Goal: Transaction & Acquisition: Book appointment/travel/reservation

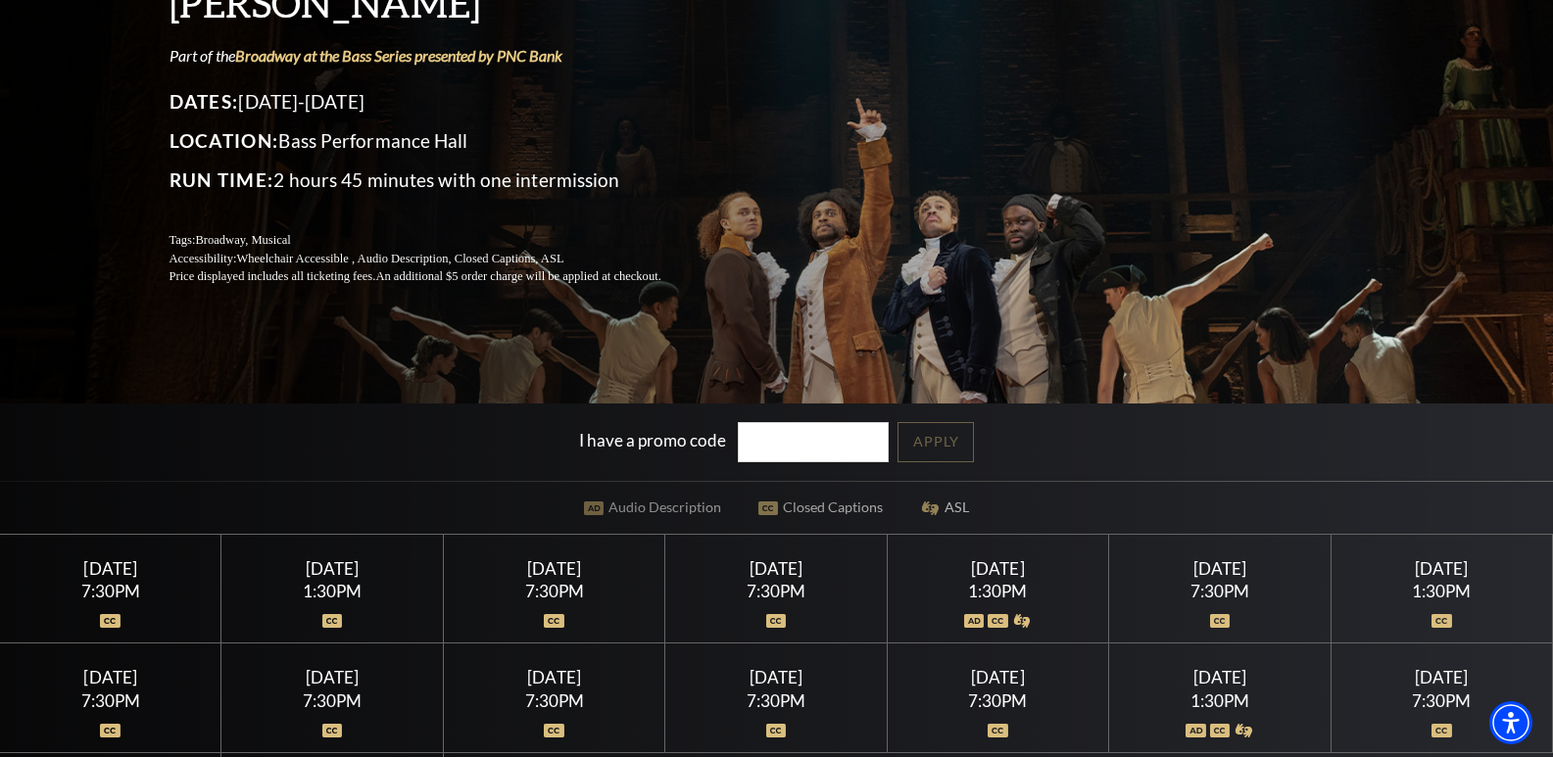
scroll to position [196, 0]
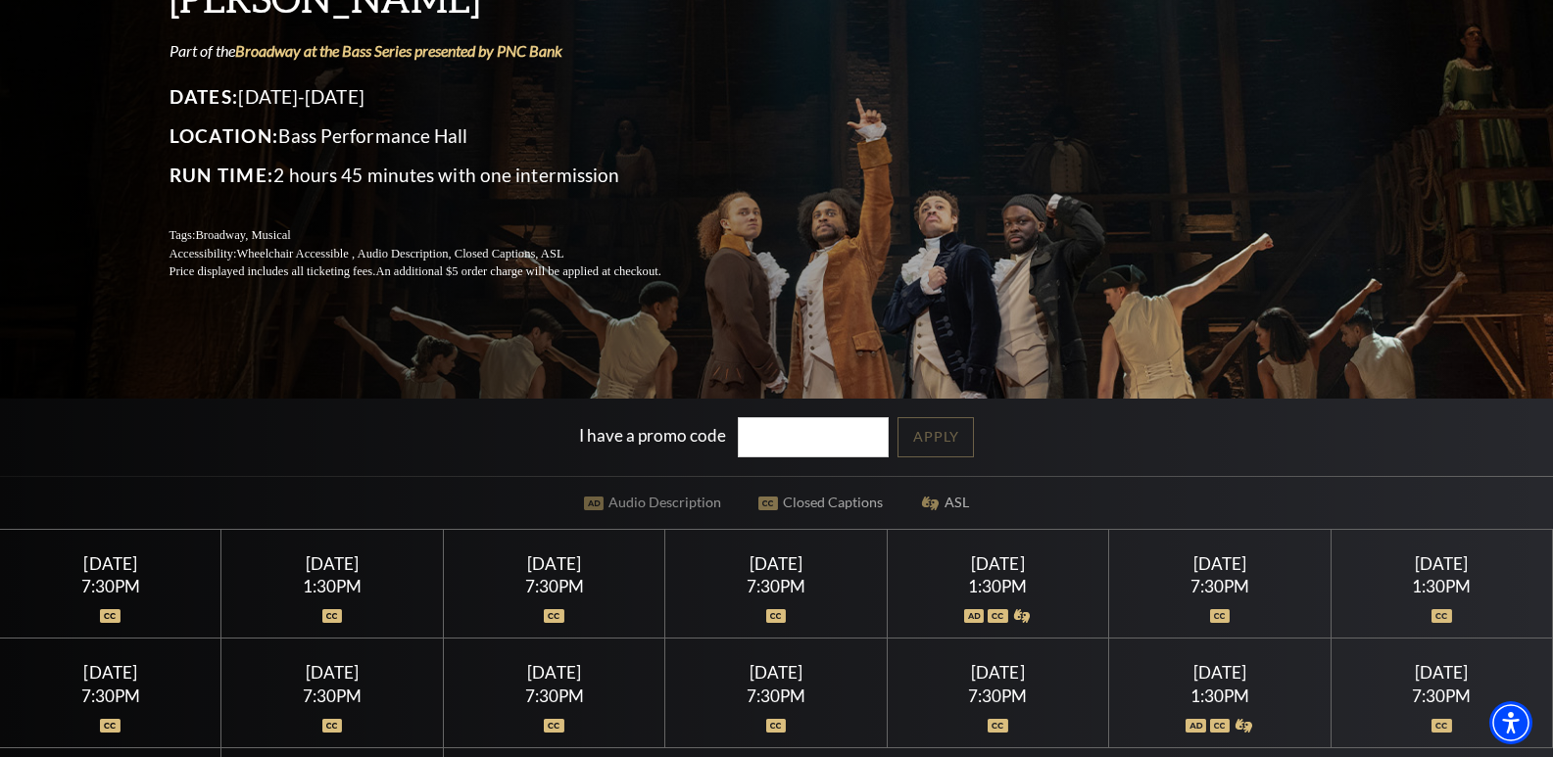
click at [127, 572] on div "Wednesday July 15" at bounding box center [111, 563] width 174 height 21
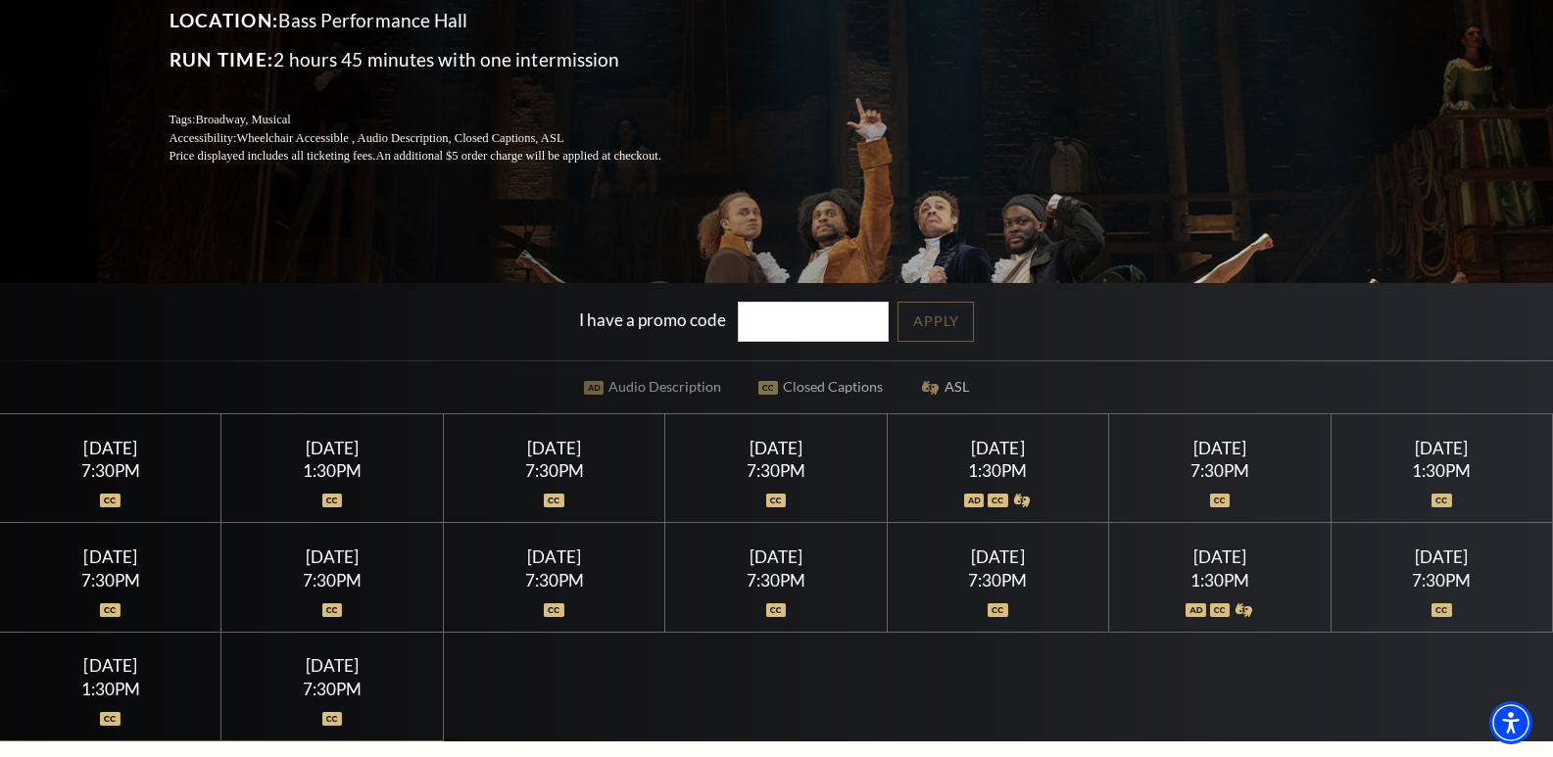
scroll to position [392, 0]
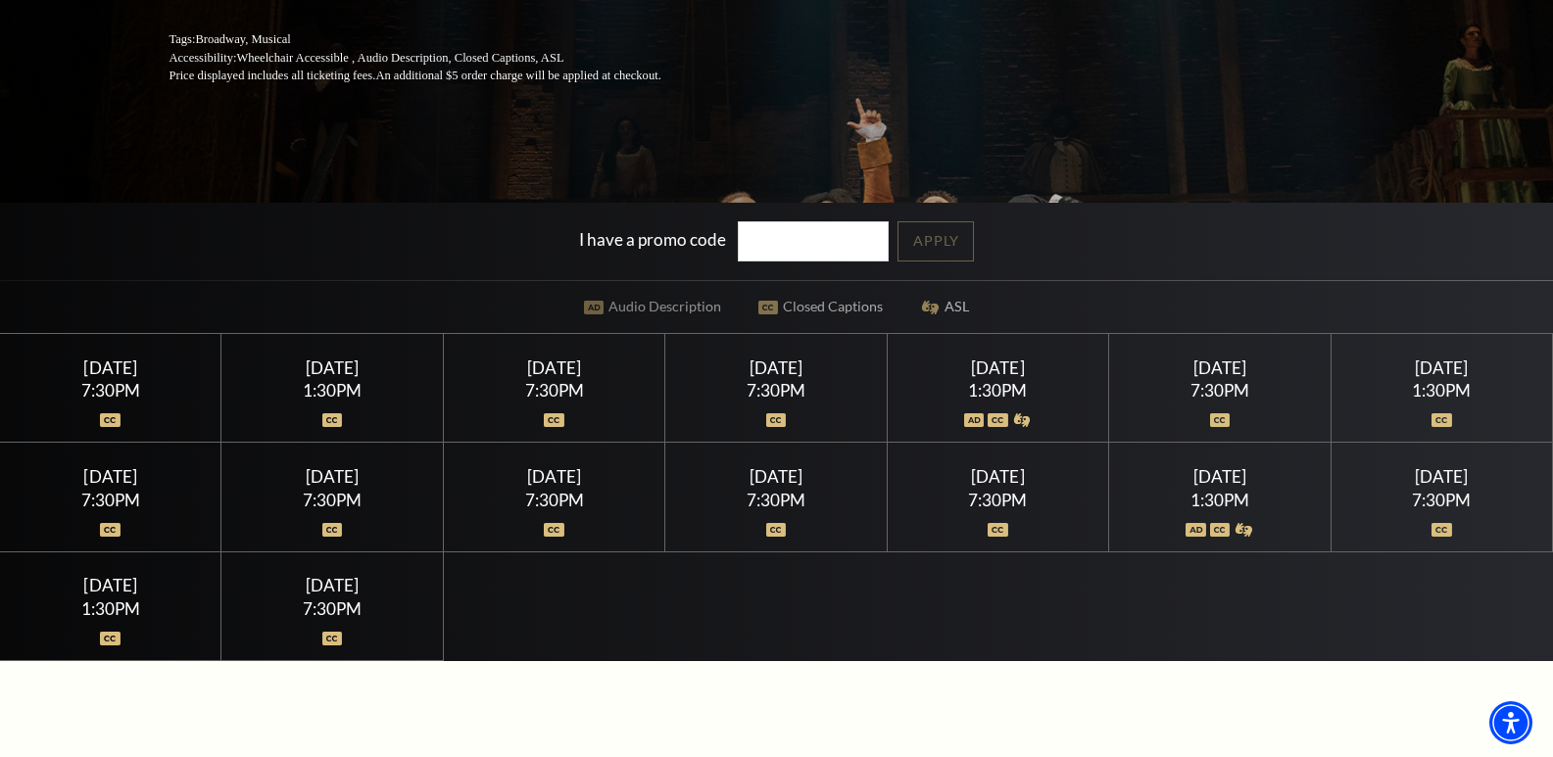
click at [1191, 527] on img at bounding box center [1195, 530] width 21 height 14
click at [1219, 485] on div "Saturday July 25" at bounding box center [1219, 476] width 174 height 21
click at [783, 406] on div at bounding box center [776, 409] width 174 height 20
click at [747, 531] on div "Thursday July 23 7:30PM" at bounding box center [775, 497] width 221 height 109
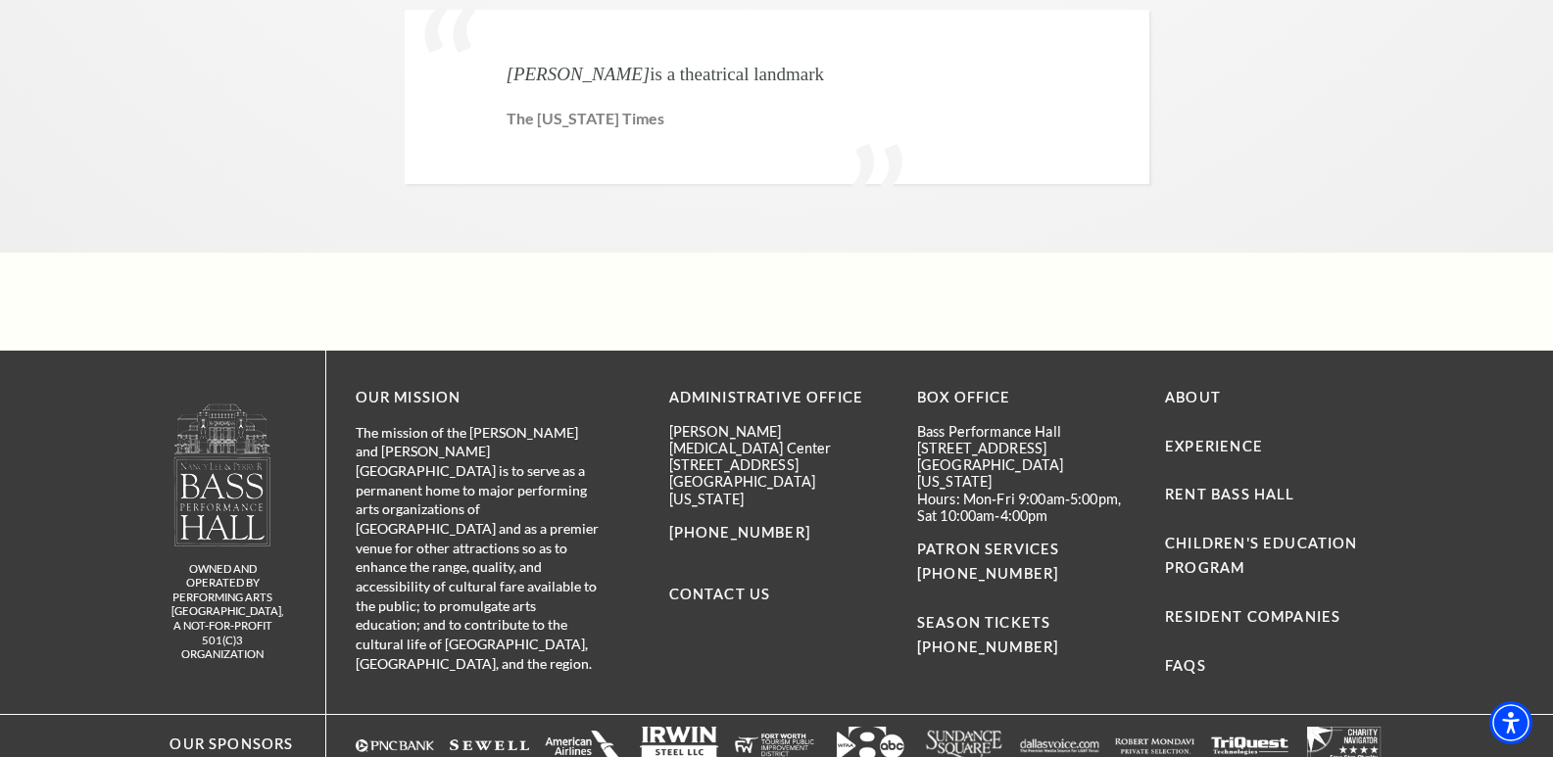
scroll to position [5113, 0]
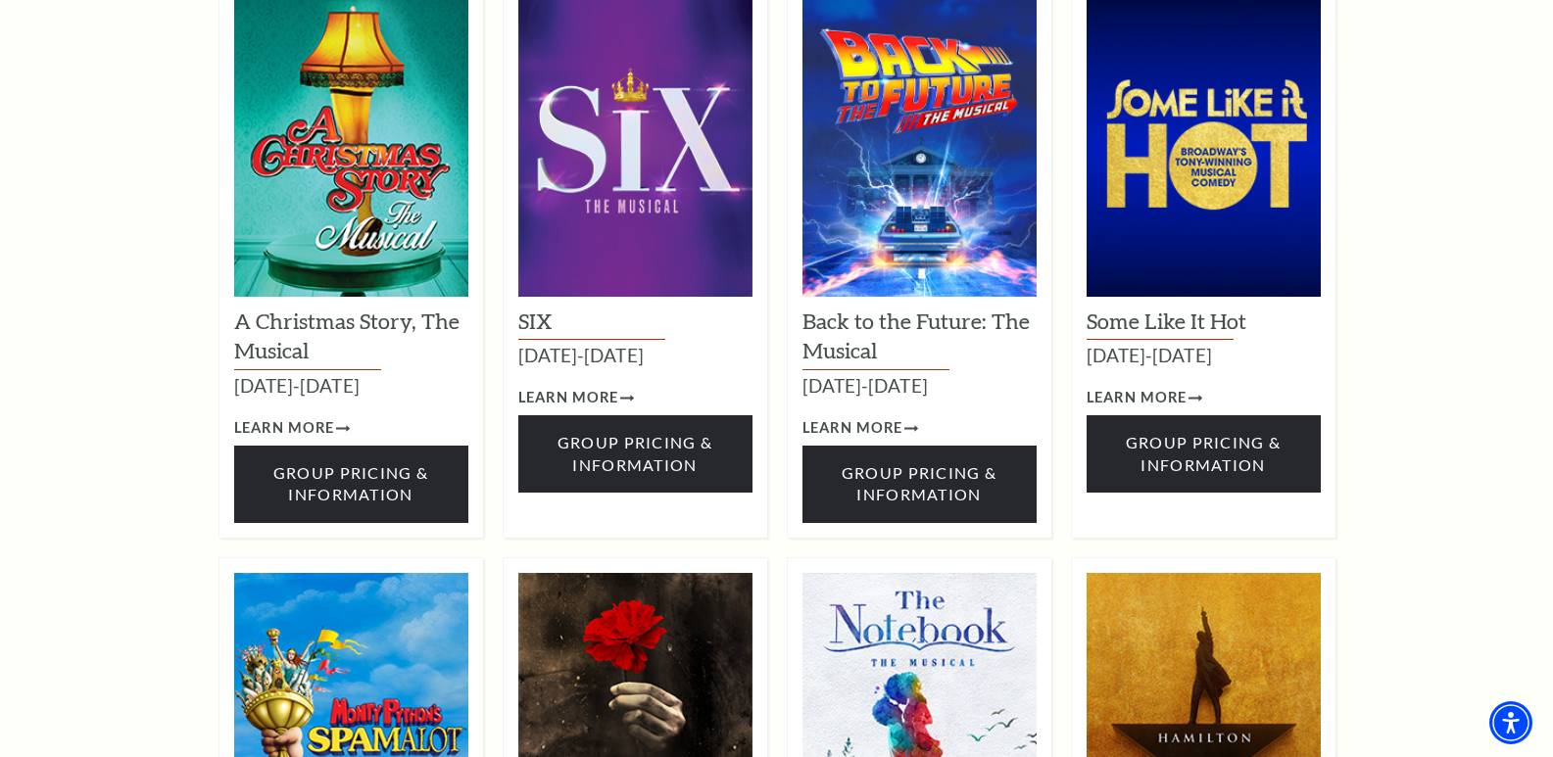
scroll to position [2351, 0]
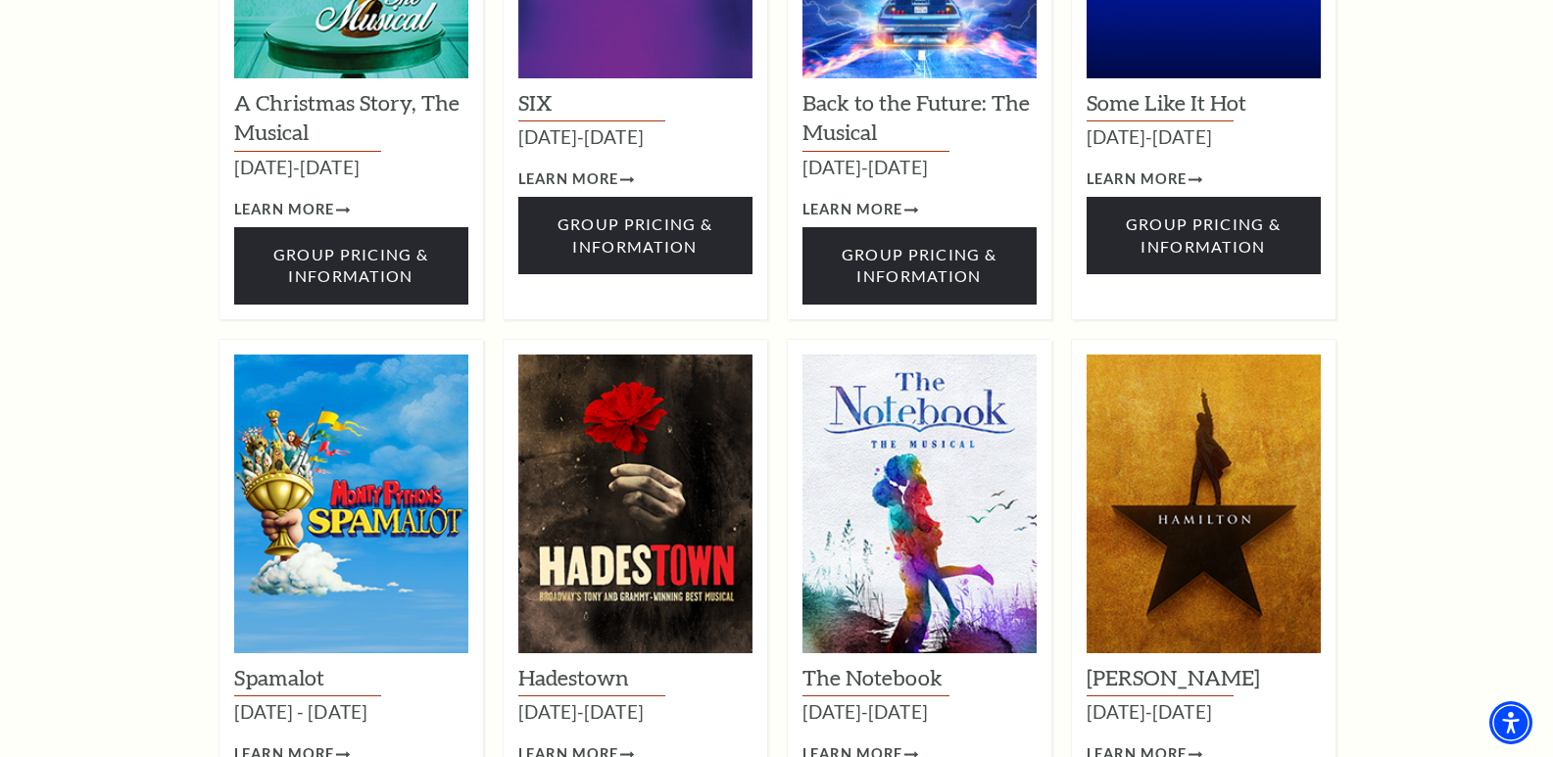
click at [1224, 355] on img at bounding box center [1203, 504] width 234 height 299
click at [1173, 454] on img at bounding box center [1203, 504] width 234 height 299
click at [1160, 696] on p "[DATE]-[DATE]" at bounding box center [1203, 711] width 234 height 31
click at [1171, 742] on span "Learn More" at bounding box center [1136, 754] width 101 height 24
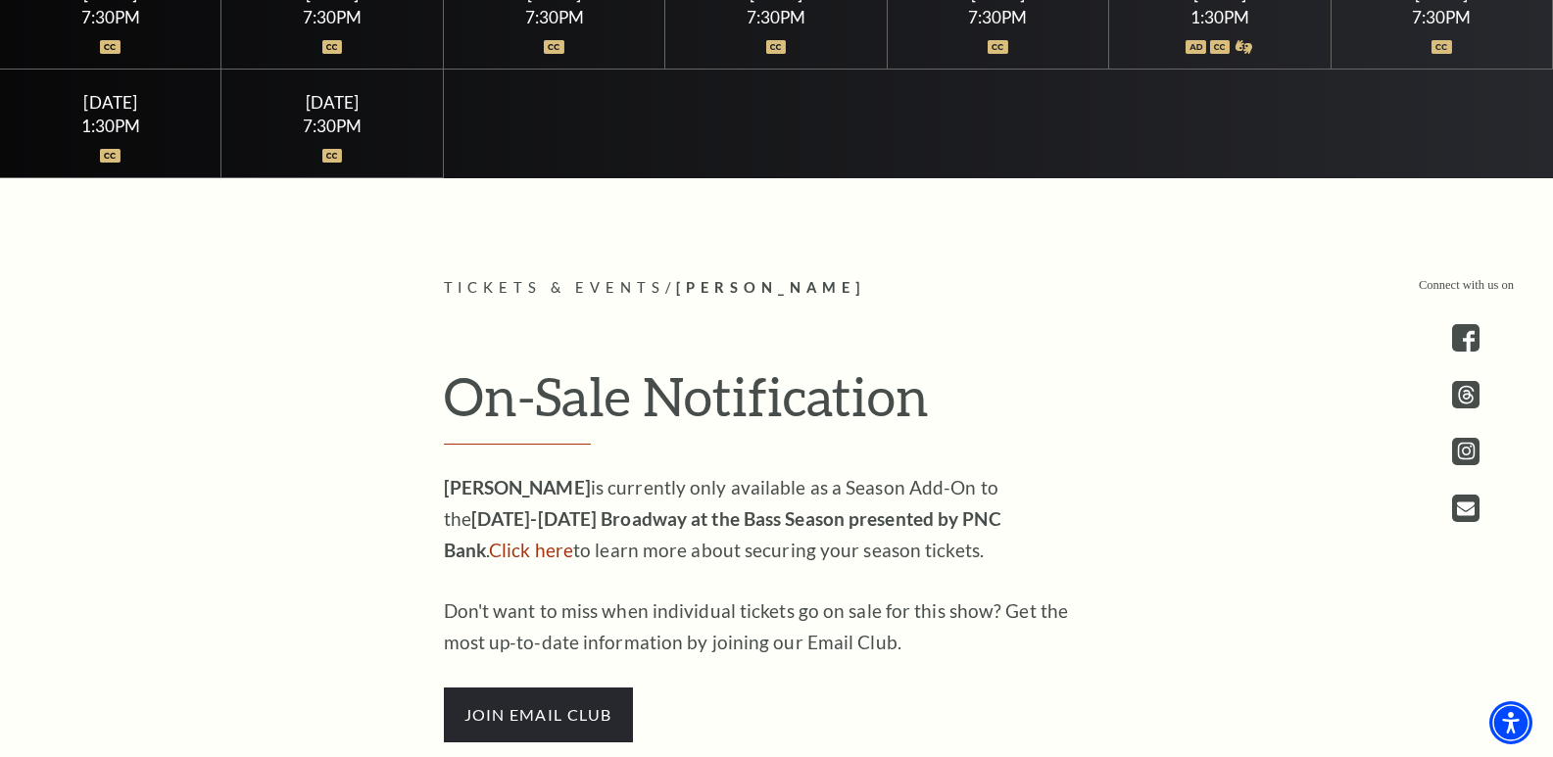
scroll to position [882, 0]
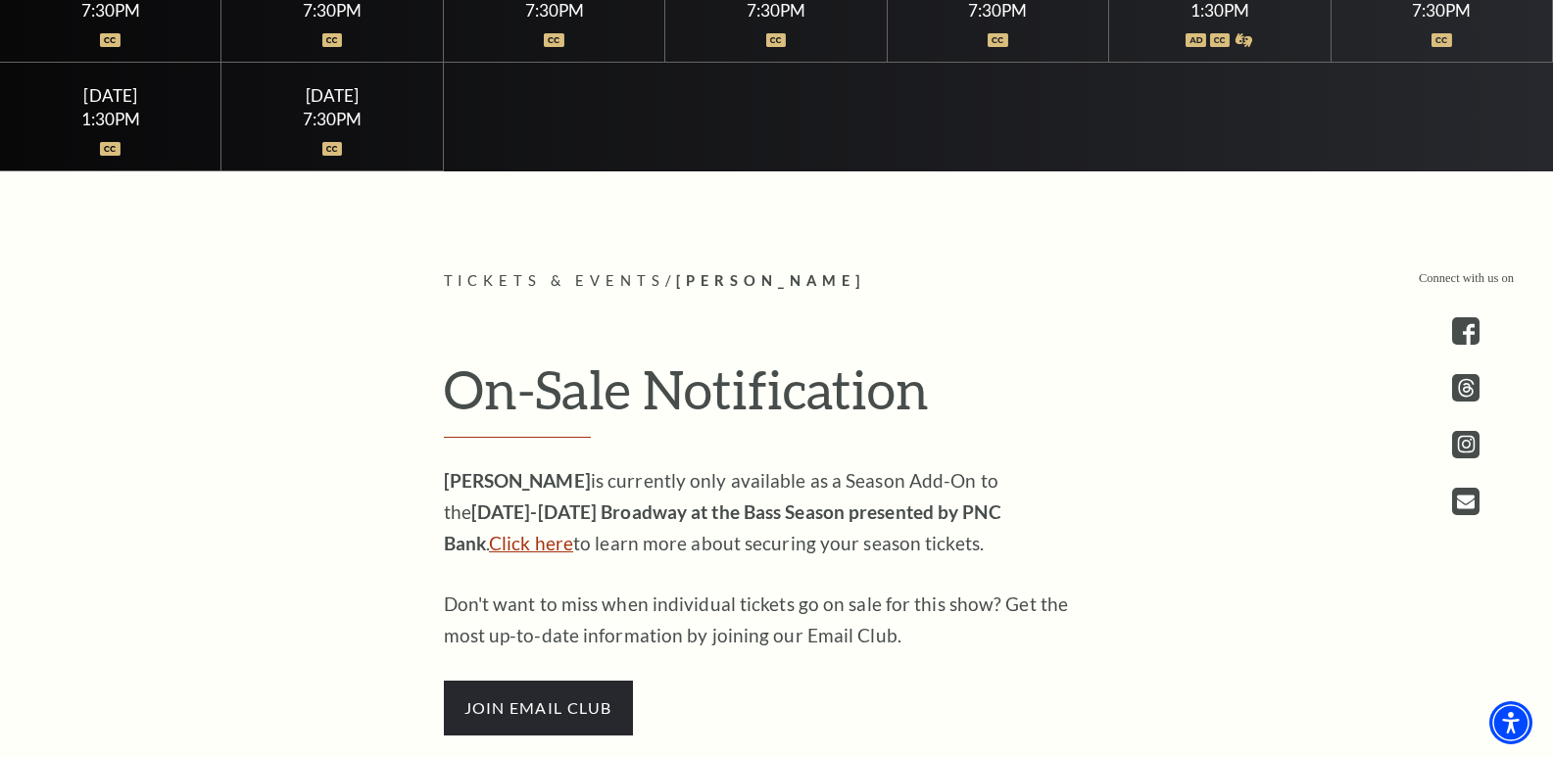
click at [573, 532] on link "Click here" at bounding box center [531, 543] width 84 height 23
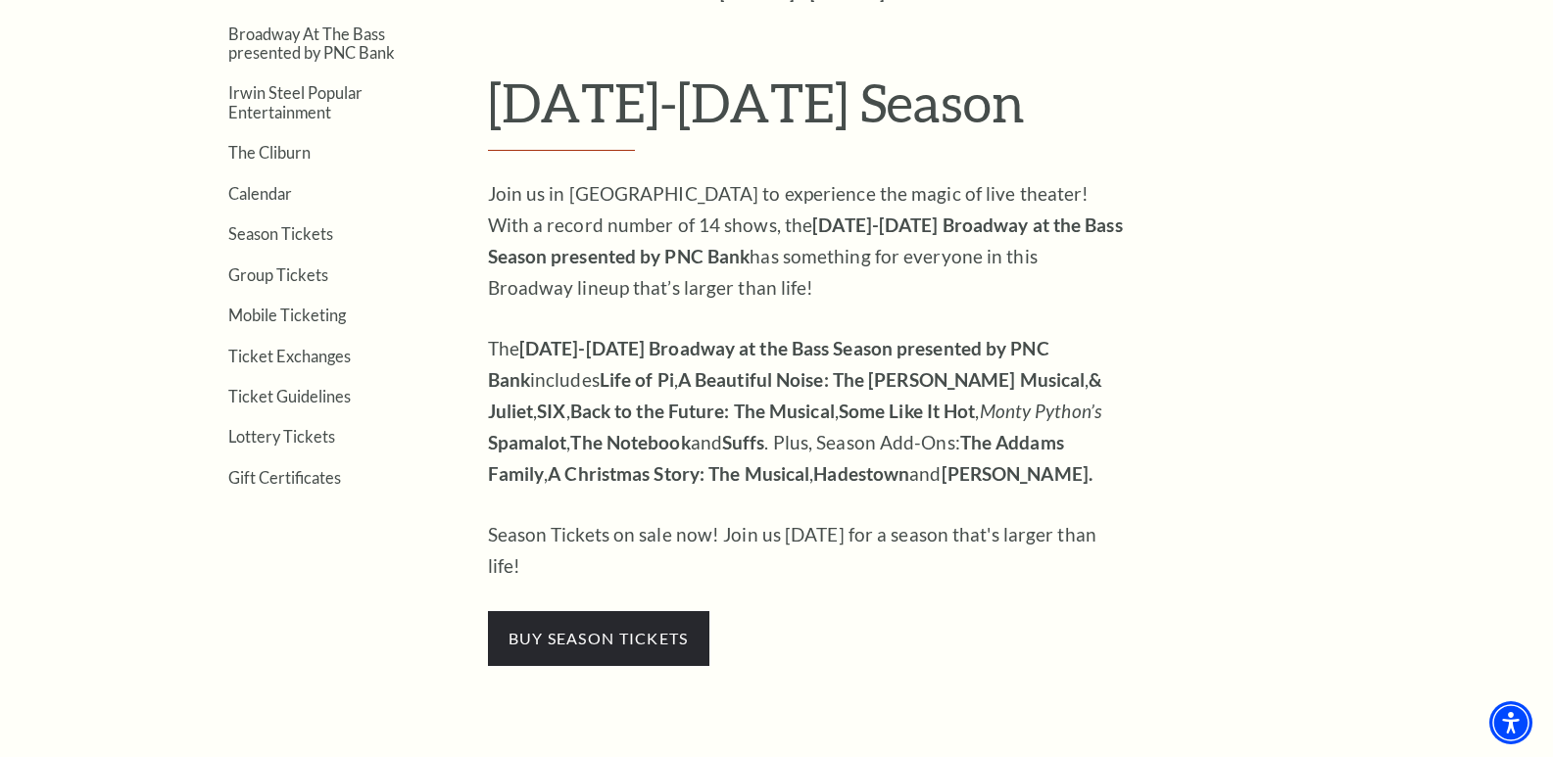
scroll to position [588, 0]
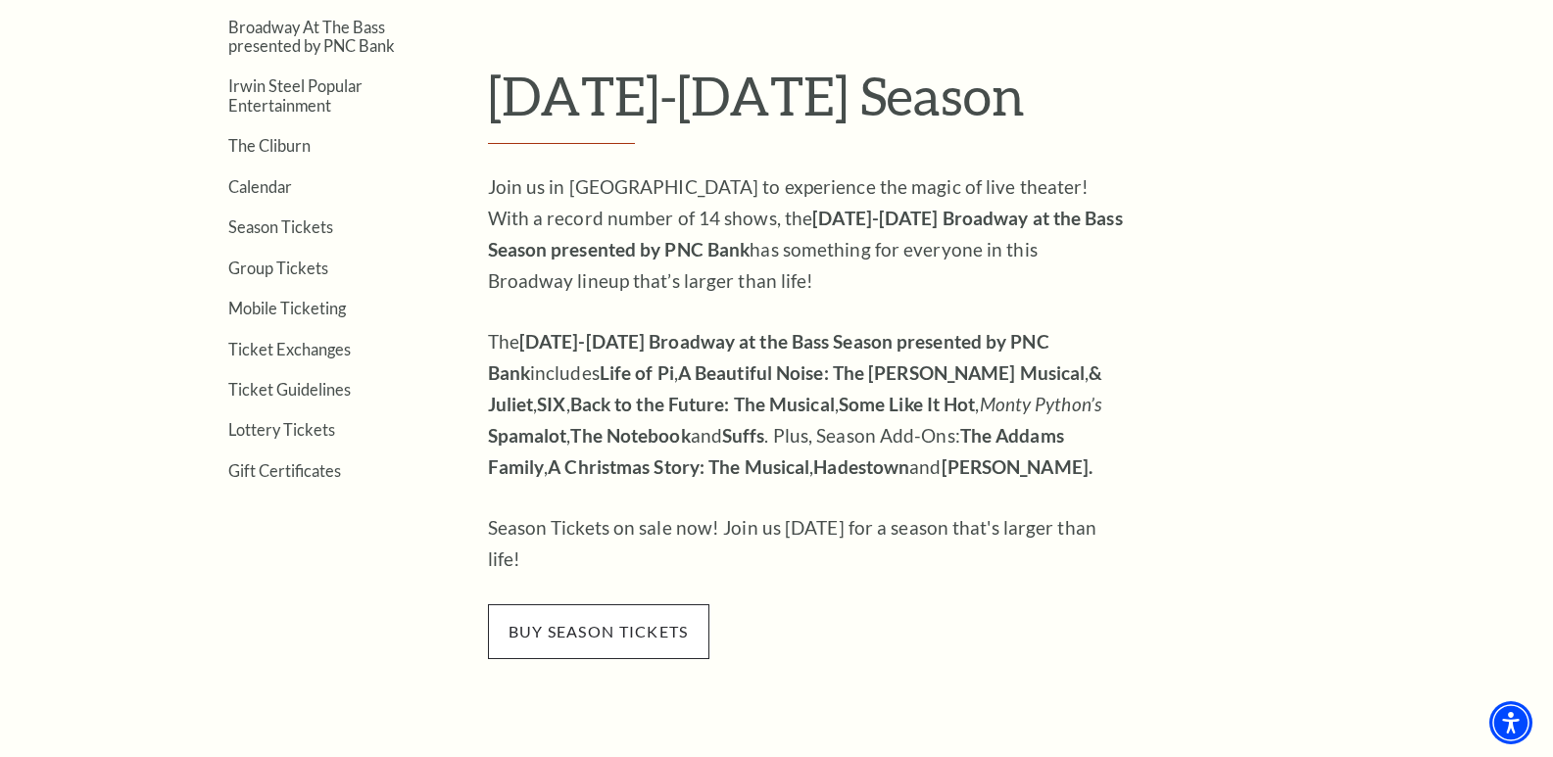
click at [616, 608] on span "buy season tickets" at bounding box center [598, 631] width 221 height 55
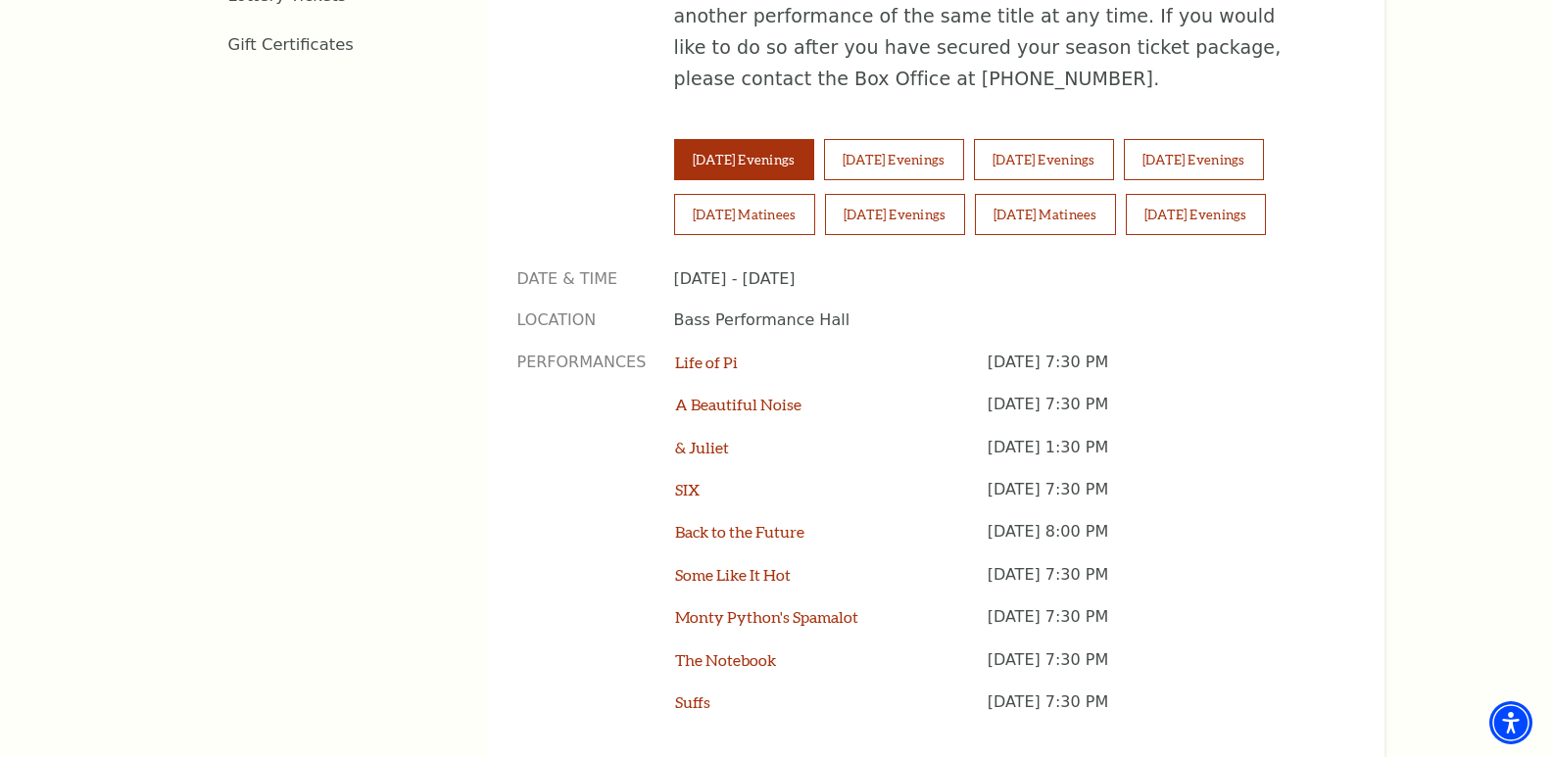
scroll to position [1469, 0]
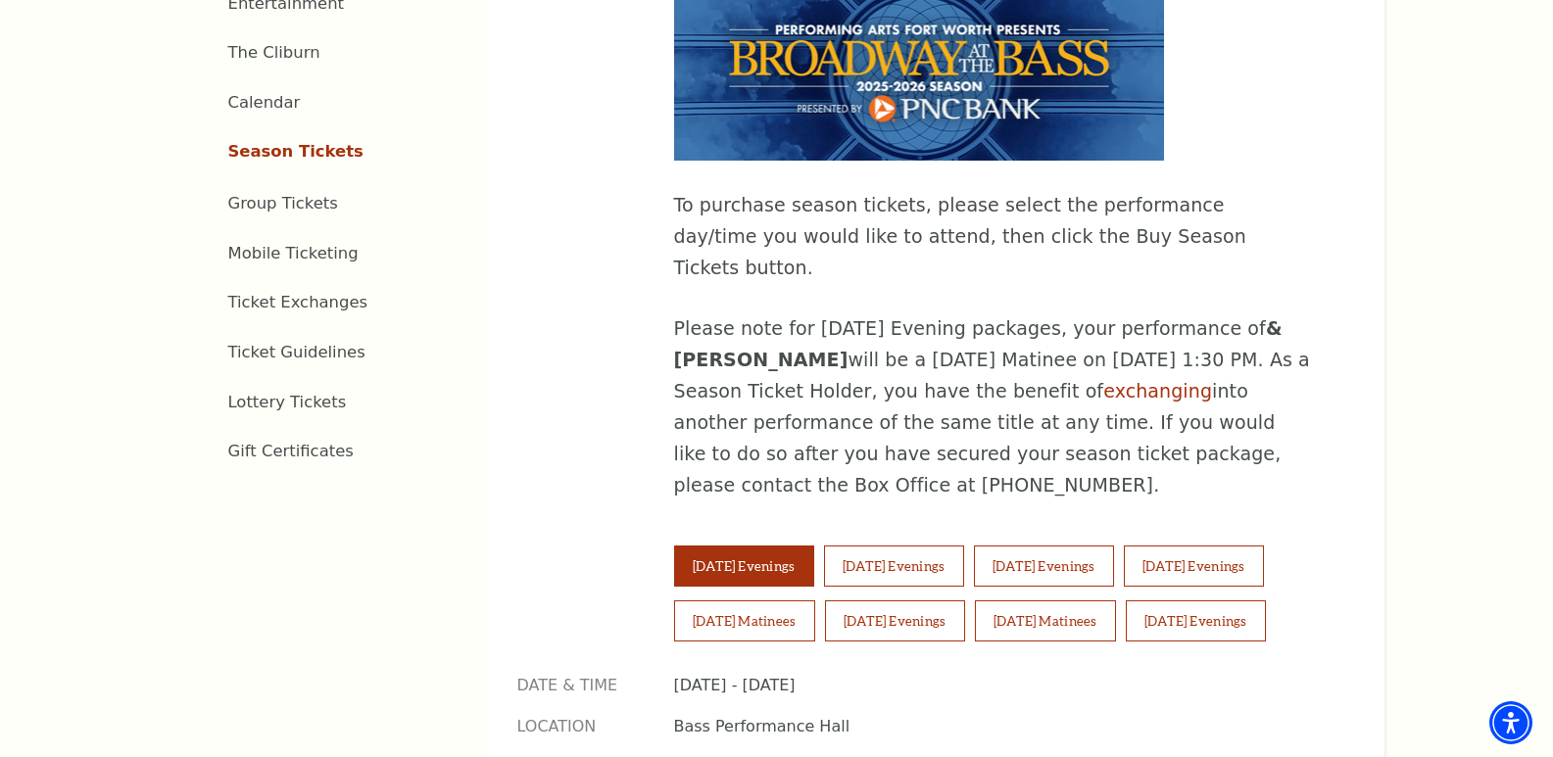
scroll to position [1077, 0]
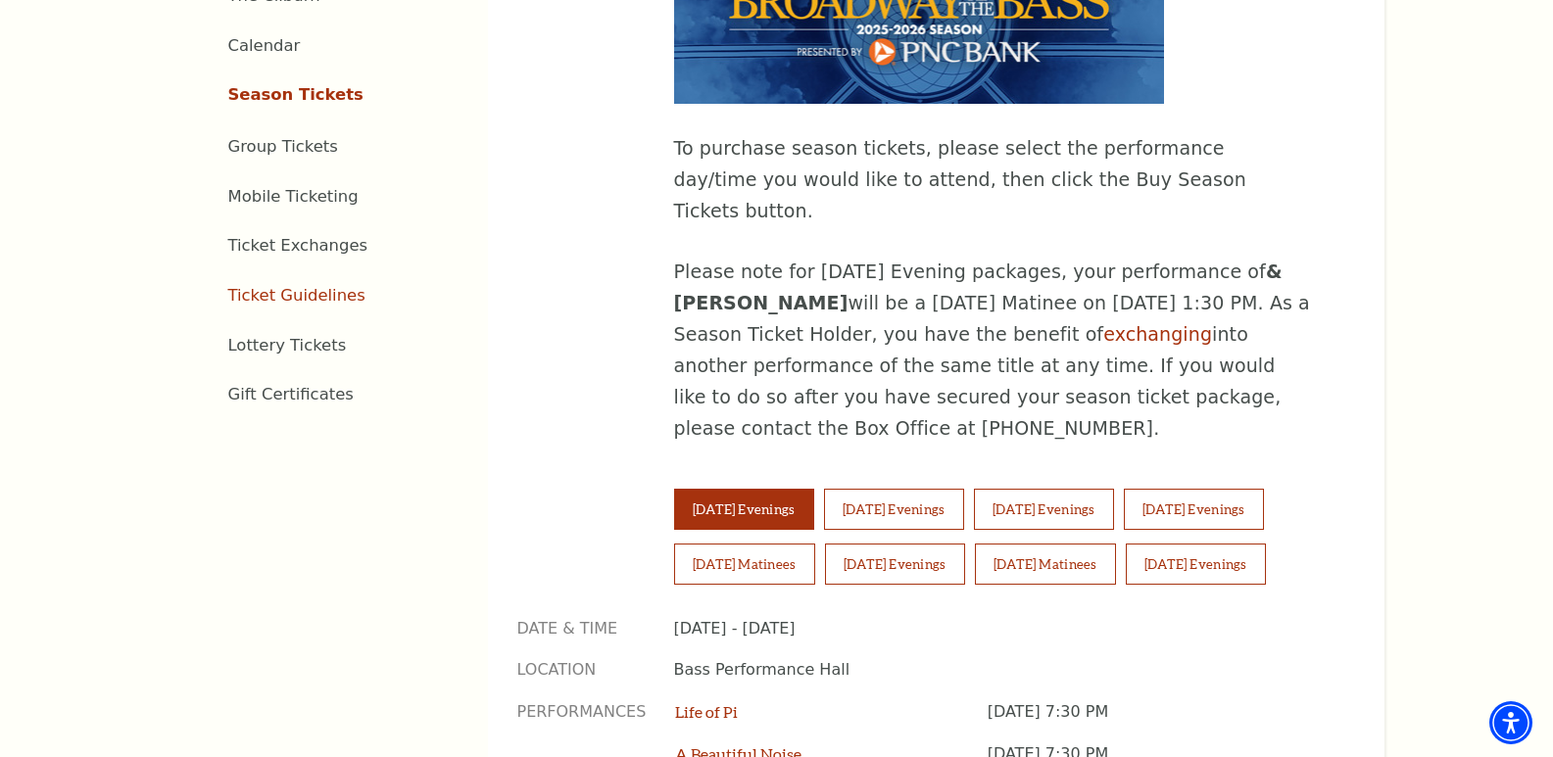
click at [287, 286] on link "Ticket Guidelines" at bounding box center [296, 295] width 137 height 19
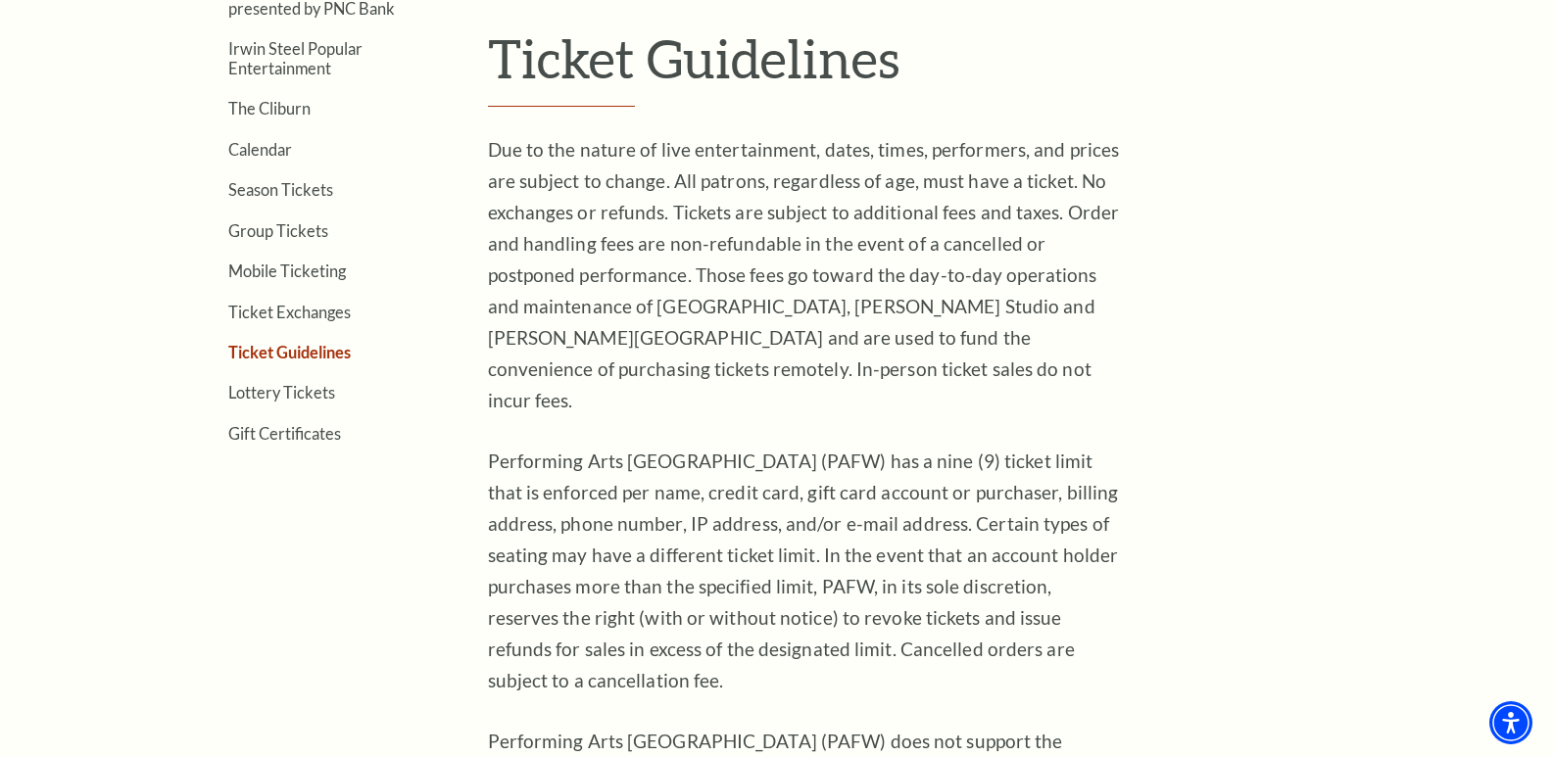
scroll to position [588, 0]
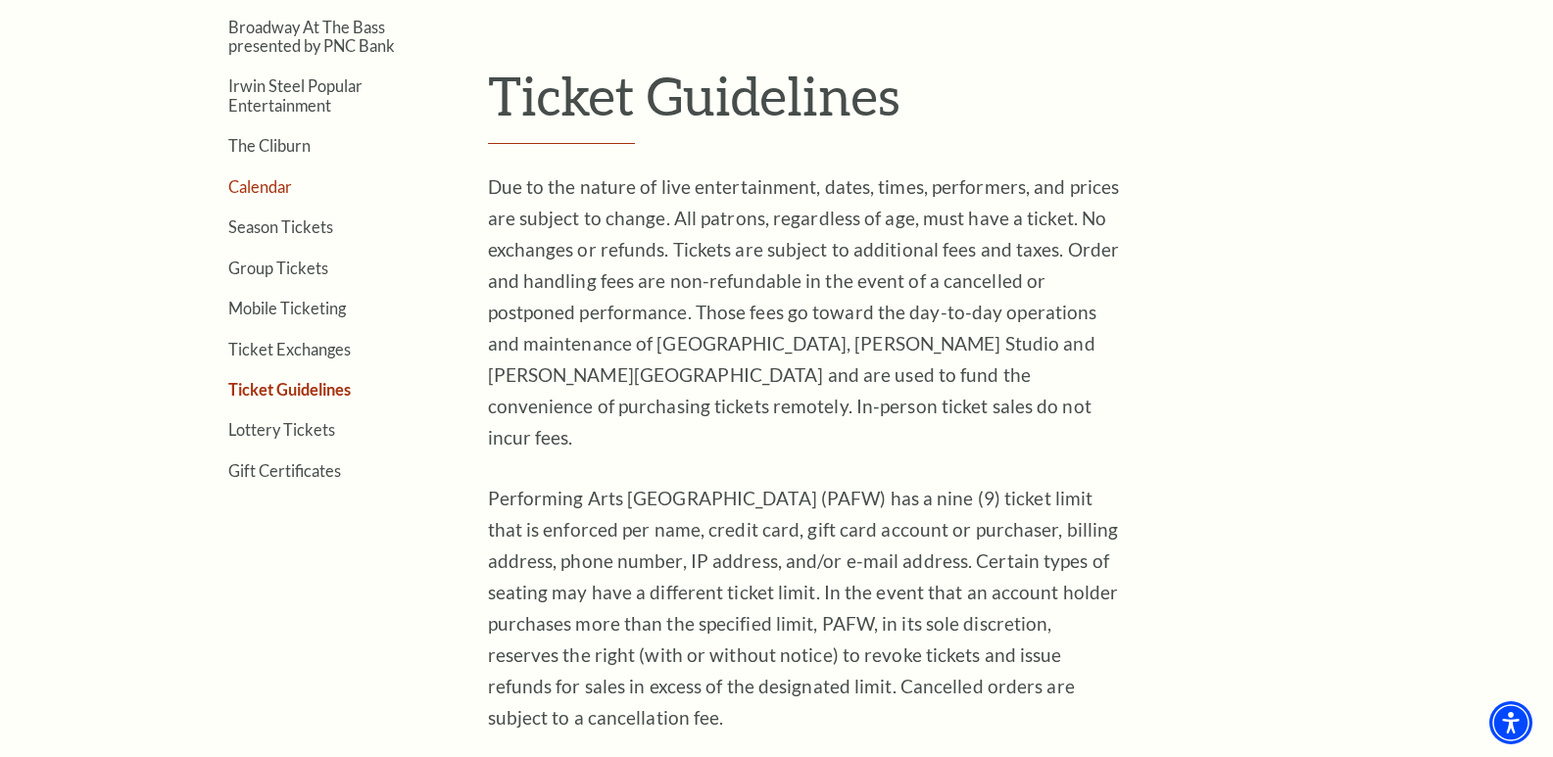
click at [263, 186] on link "Calendar" at bounding box center [260, 186] width 64 height 19
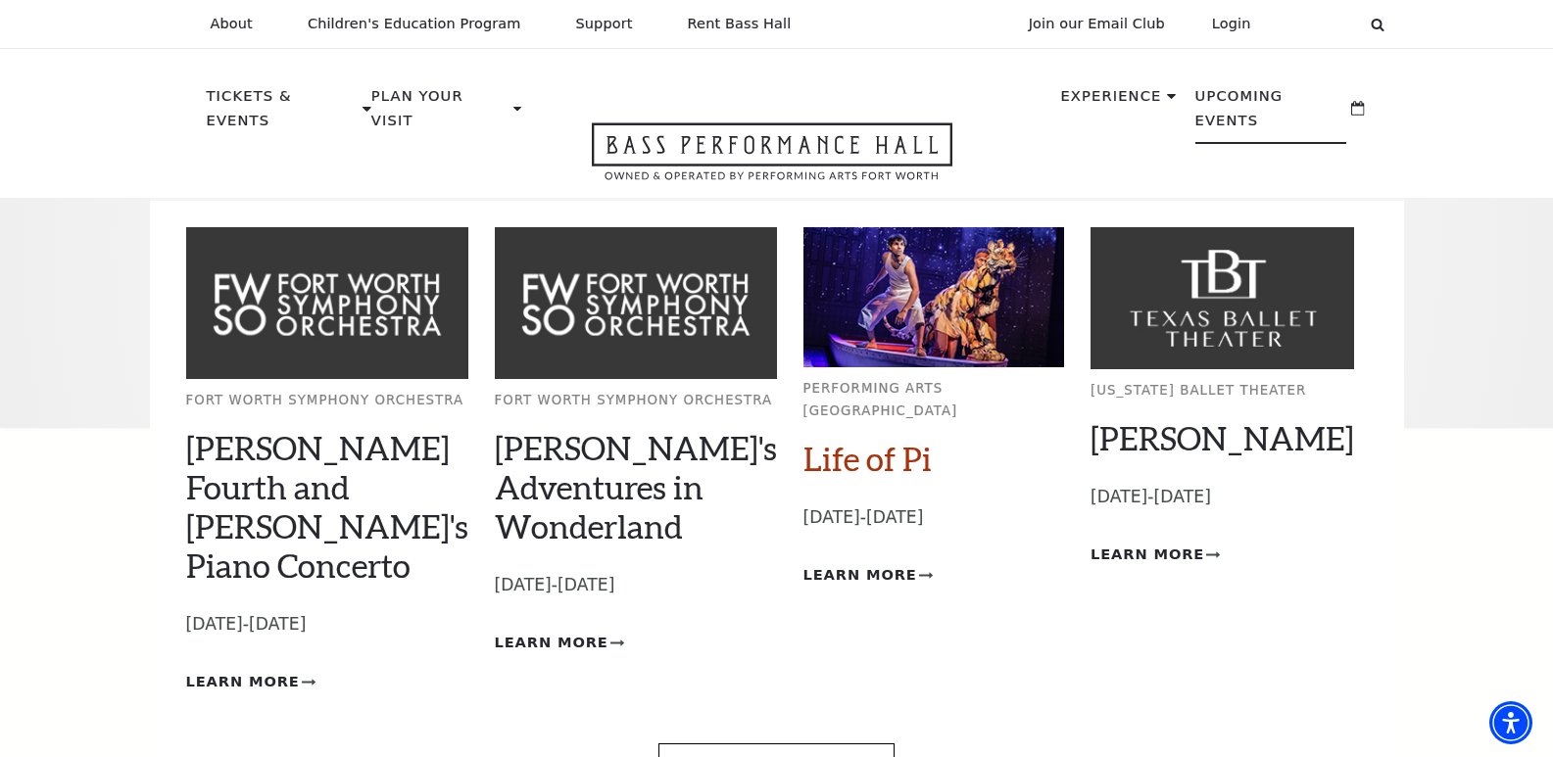
click at [839, 439] on link "Life of Pi" at bounding box center [867, 458] width 128 height 39
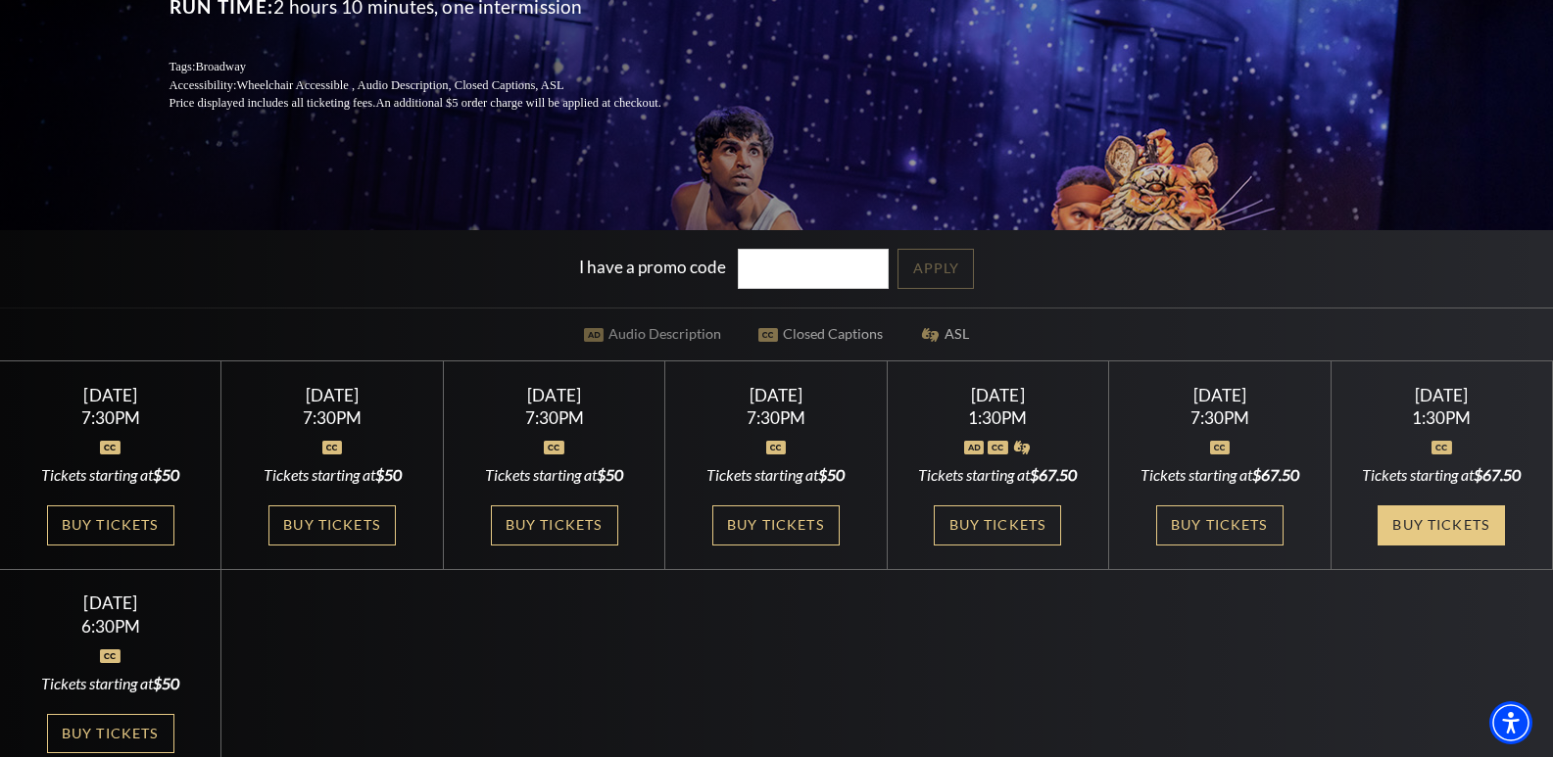
scroll to position [490, 0]
